Goal: Information Seeking & Learning: Learn about a topic

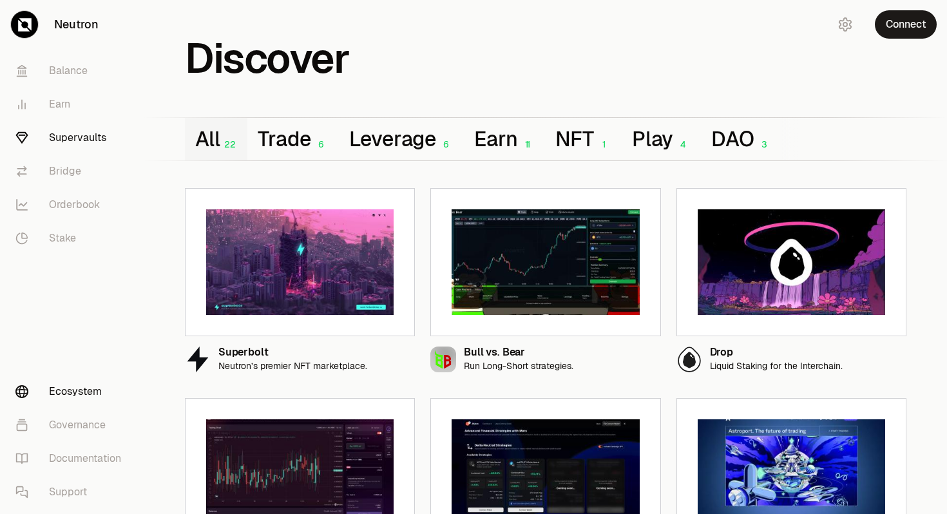
click at [87, 137] on link "Supervaults" at bounding box center [72, 138] width 134 height 34
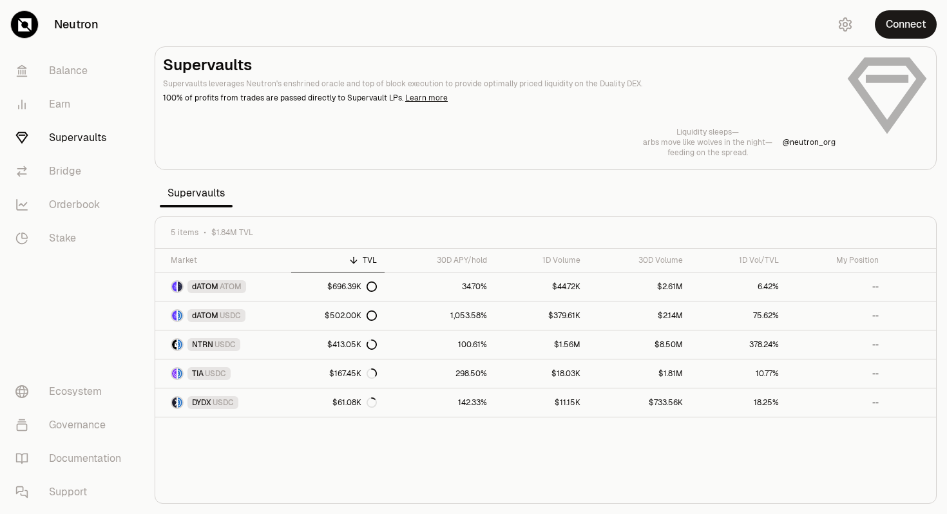
click at [416, 98] on link "Learn more" at bounding box center [426, 98] width 43 height 10
click at [211, 314] on span "dATOM" at bounding box center [205, 316] width 26 height 10
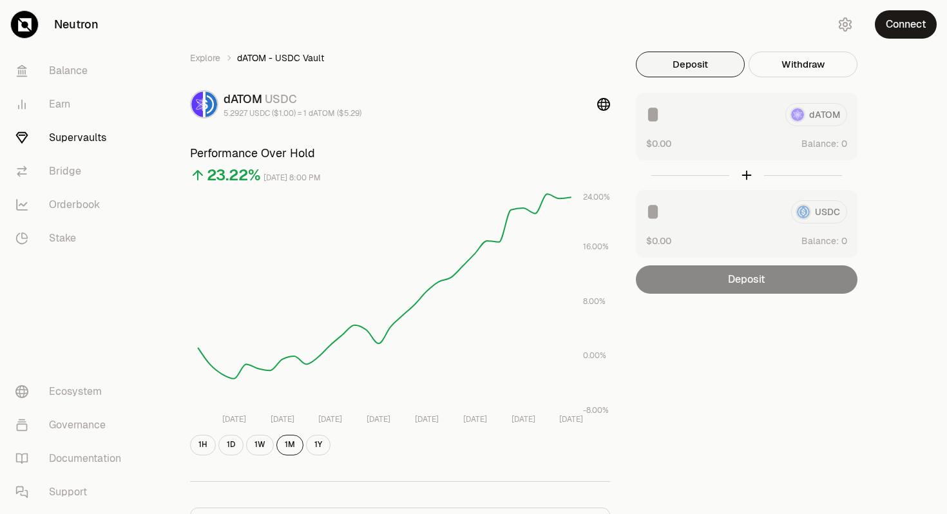
click at [82, 140] on link "Supervaults" at bounding box center [72, 138] width 134 height 34
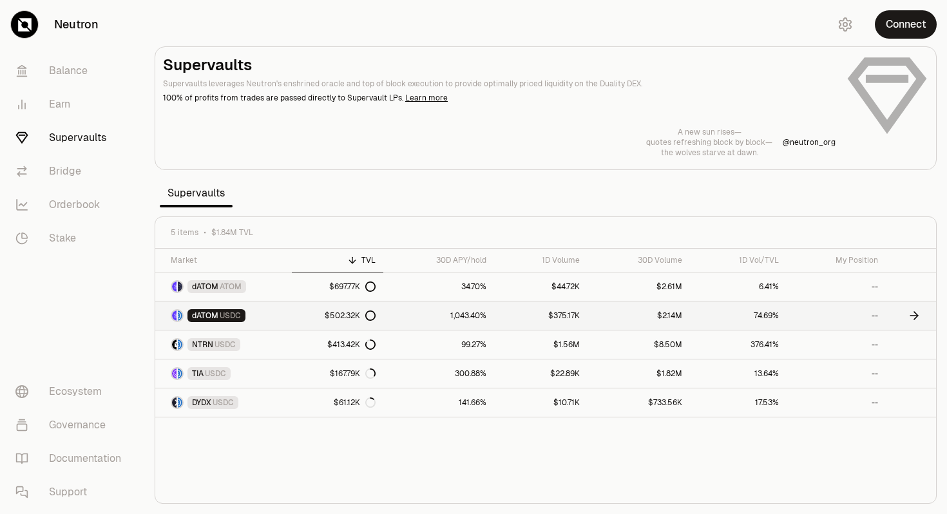
click at [216, 317] on span "dATOM" at bounding box center [205, 316] width 26 height 10
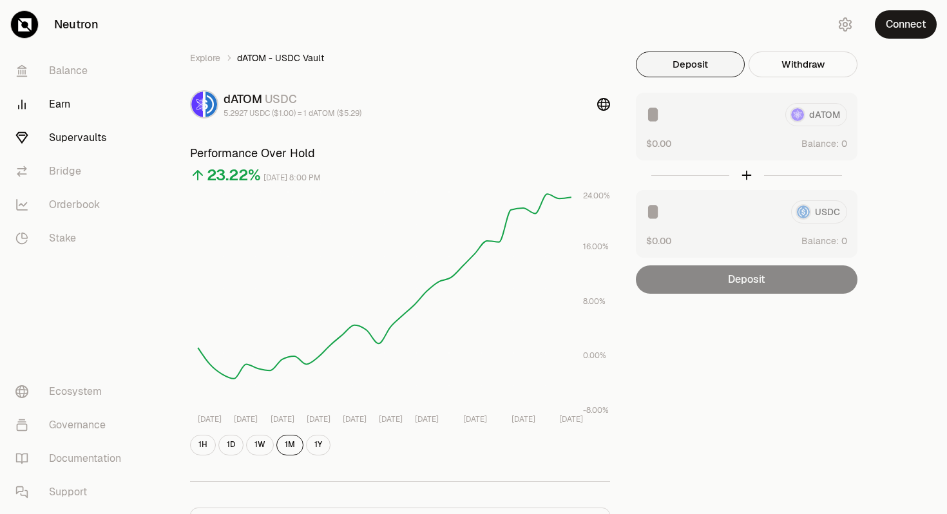
click at [61, 106] on link "Earn" at bounding box center [72, 105] width 134 height 34
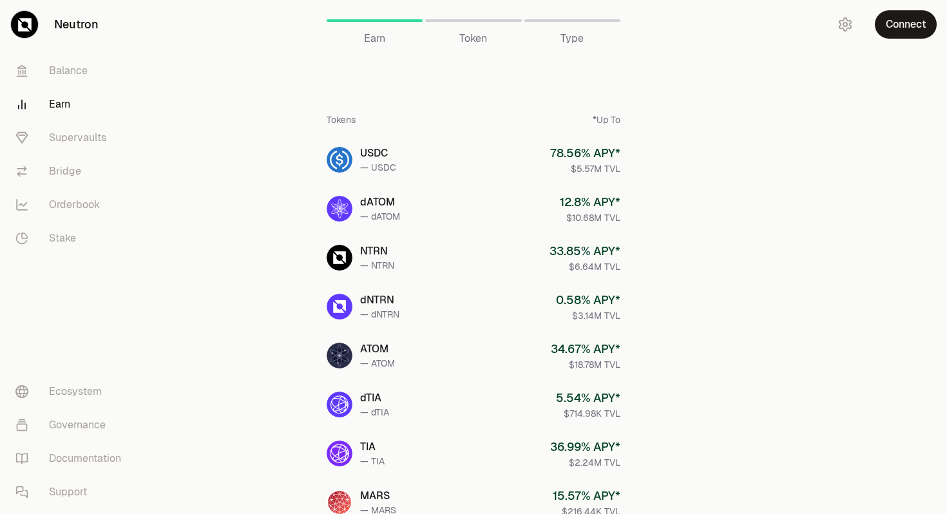
scroll to position [1, 0]
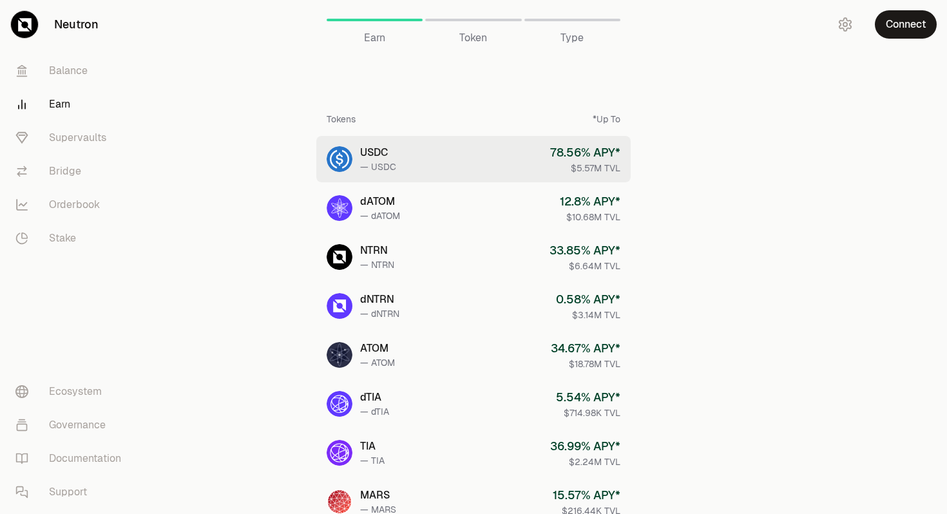
click at [380, 152] on div "USDC" at bounding box center [378, 152] width 36 height 15
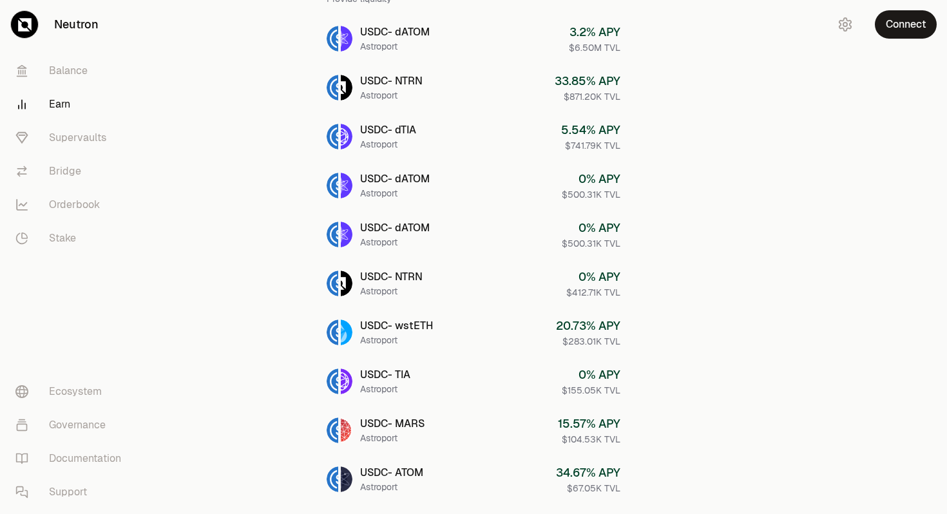
scroll to position [167, 0]
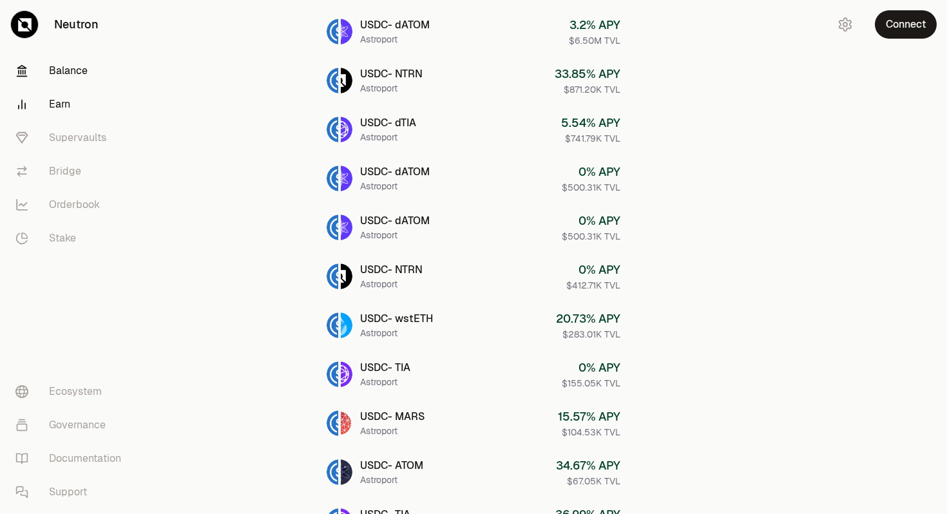
click at [82, 73] on link "Balance" at bounding box center [72, 71] width 134 height 34
